Goal: Information Seeking & Learning: Learn about a topic

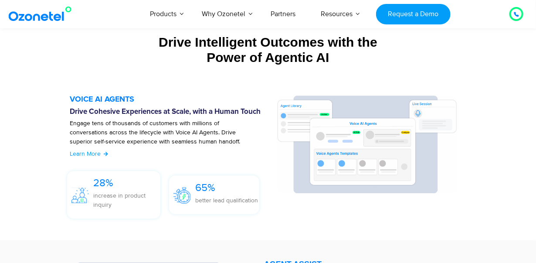
scroll to position [958, 0]
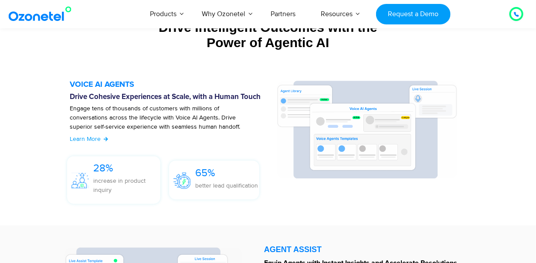
click at [119, 84] on h5 "VOICE AI AGENTS" at bounding box center [169, 85] width 198 height 8
click at [115, 96] on h6 "Drive Cohesive Experiences at Scale, with a Human Touch" at bounding box center [169, 97] width 198 height 9
click at [85, 142] on span "Learn More" at bounding box center [85, 138] width 31 height 7
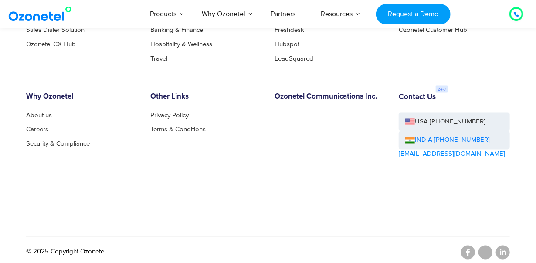
scroll to position [1884, 0]
